Goal: Navigation & Orientation: Find specific page/section

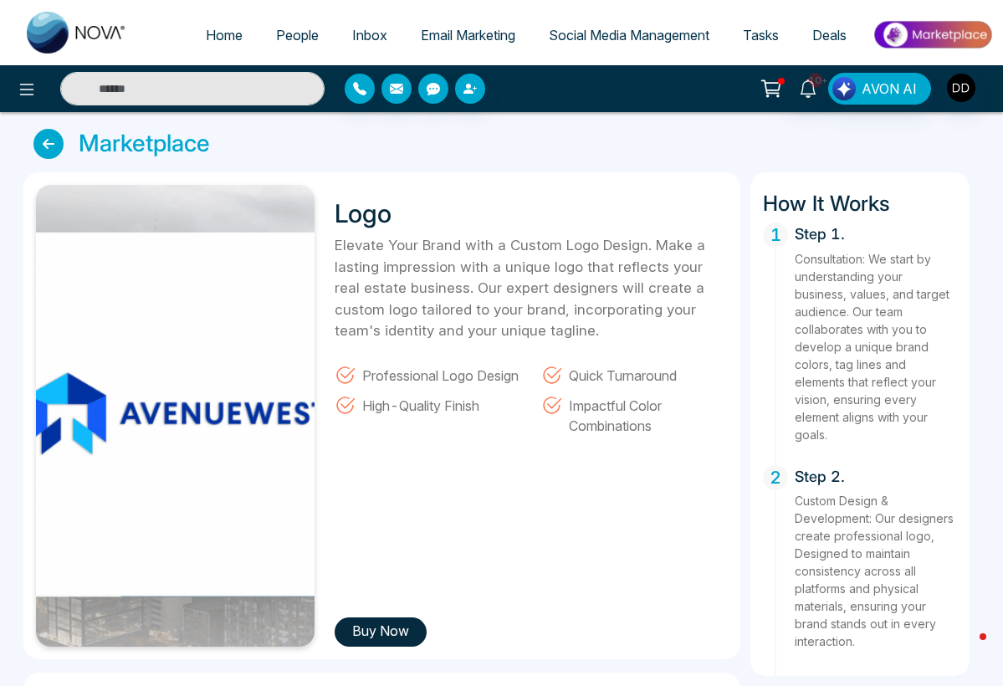
click at [223, 33] on span "Home" at bounding box center [224, 35] width 37 height 17
select select "*"
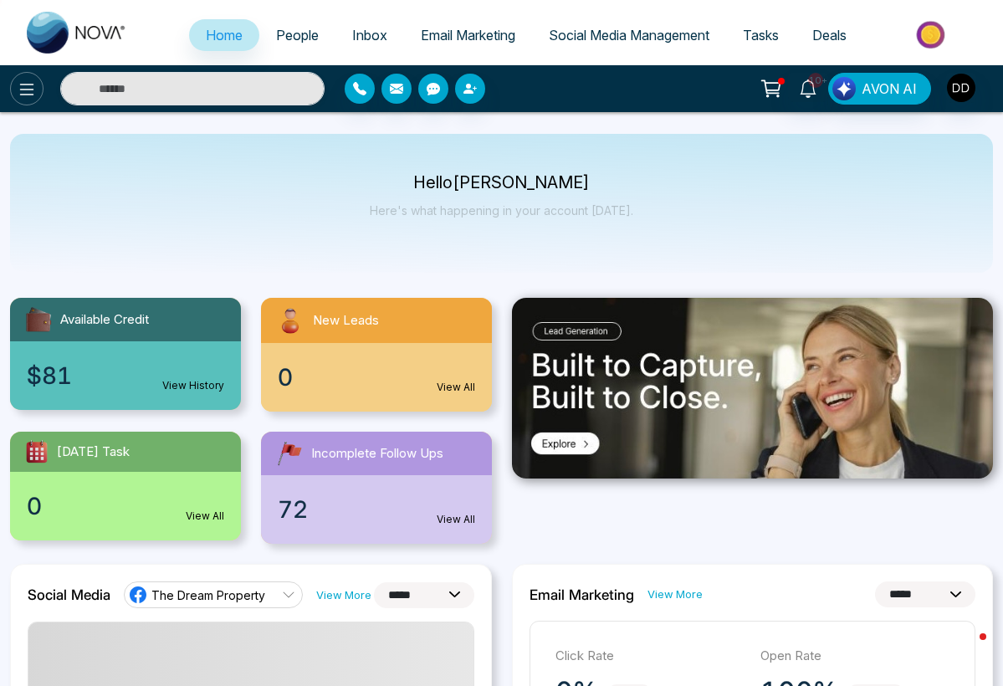
click at [27, 83] on icon at bounding box center [27, 89] width 20 height 20
